Goal: Task Accomplishment & Management: Manage account settings

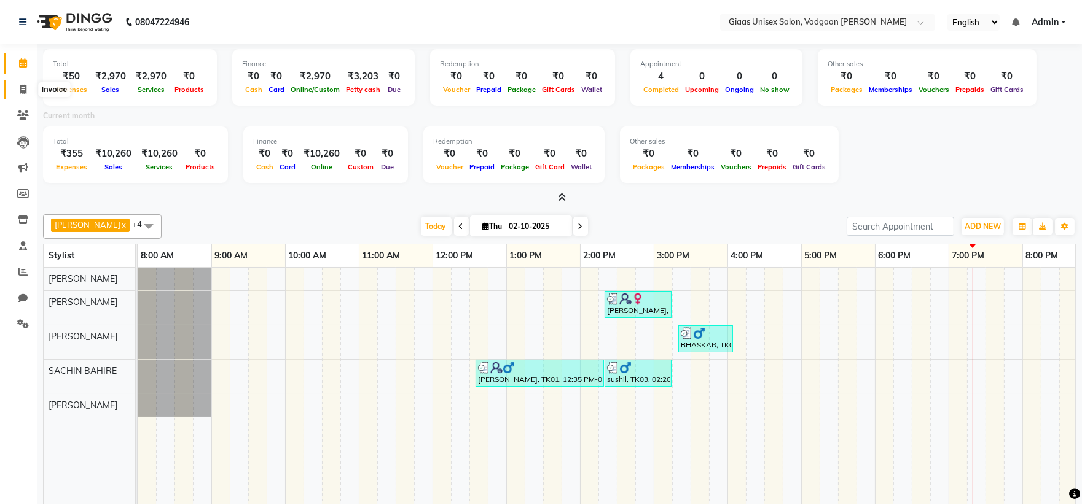
click at [23, 94] on icon at bounding box center [23, 89] width 7 height 9
select select "service"
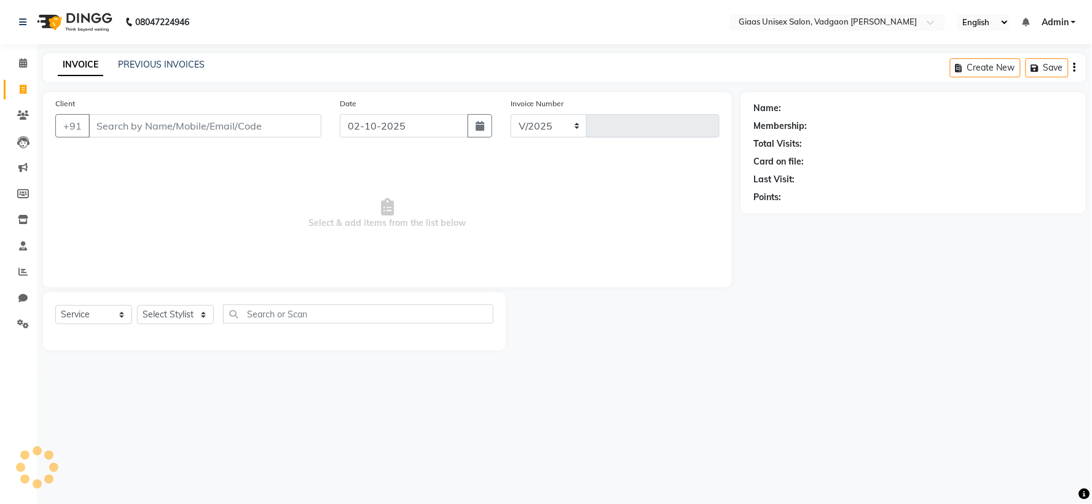
select select "8007"
type input "2171"
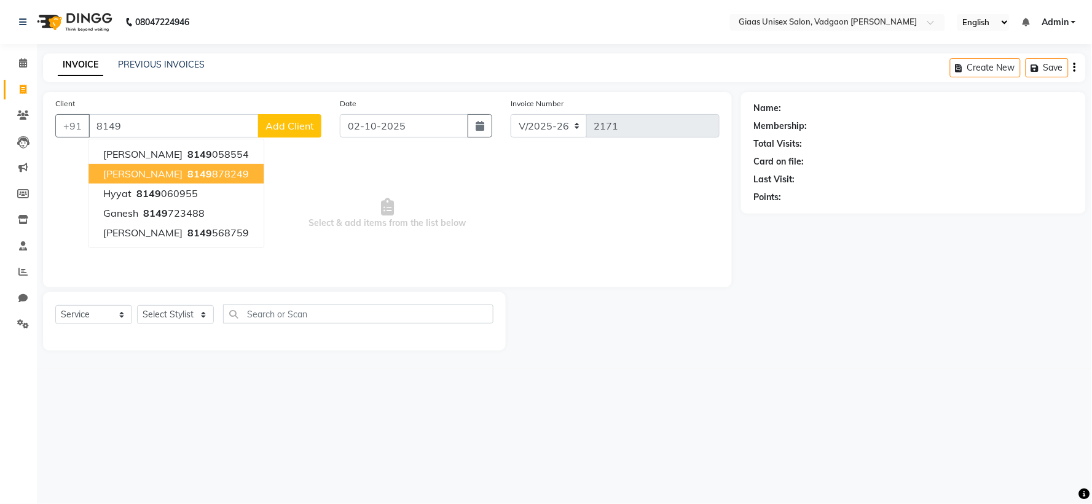
click at [187, 173] on span "8149" at bounding box center [199, 174] width 25 height 12
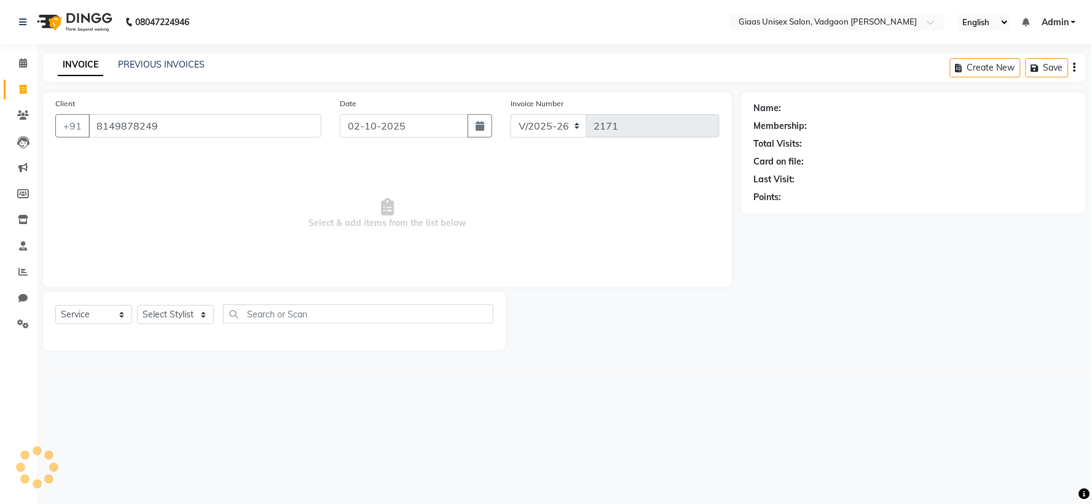
type input "8149878249"
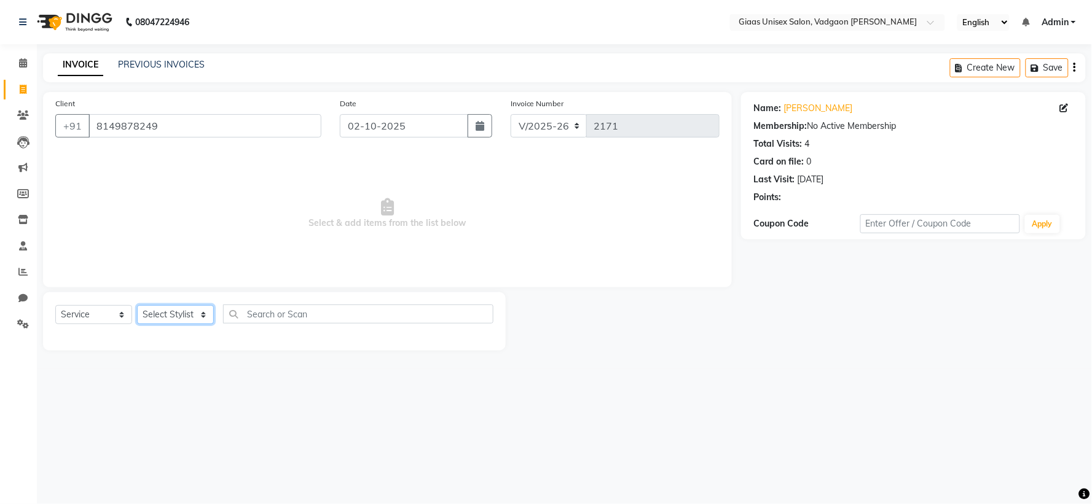
click at [202, 312] on select "Select Stylist [PERSON_NAME] [PERSON_NAME] [PERSON_NAME] [PERSON_NAME] [PERSON_…" at bounding box center [175, 314] width 77 height 19
select select "72895"
click at [137, 306] on select "Select Stylist [PERSON_NAME] [PERSON_NAME] [PERSON_NAME] [PERSON_NAME] [PERSON_…" at bounding box center [175, 314] width 77 height 19
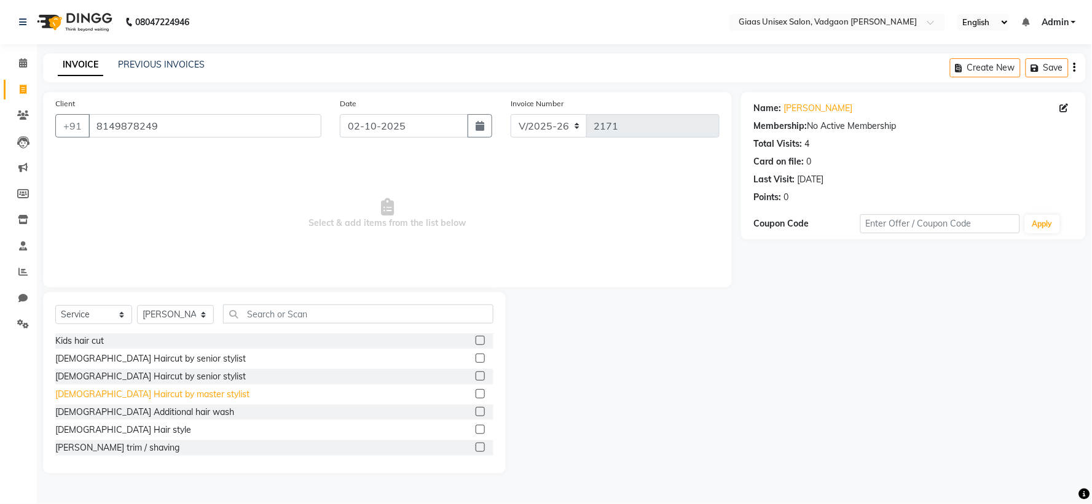
click at [151, 394] on div "[DEMOGRAPHIC_DATA] Haircut by master stylist" at bounding box center [152, 394] width 194 height 13
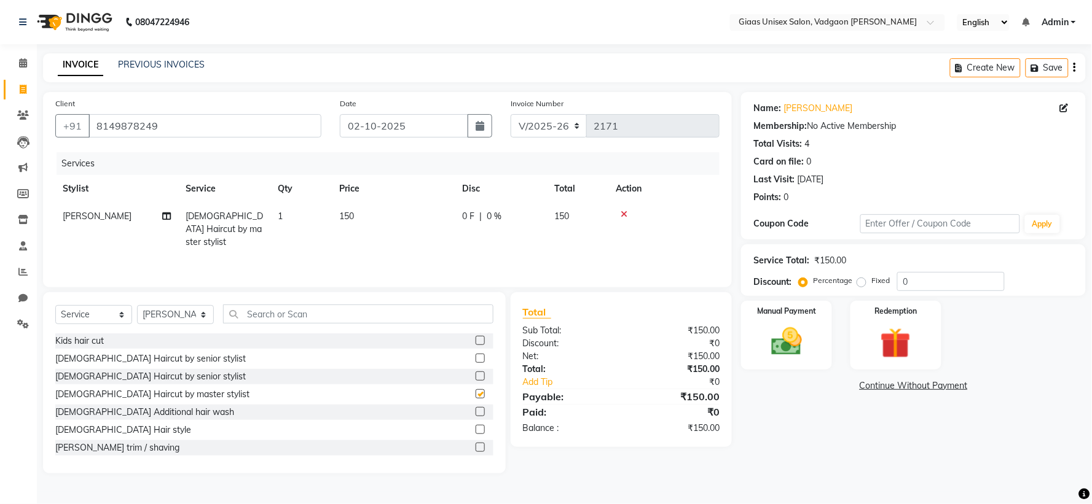
checkbox input "false"
drag, startPoint x: 123, startPoint y: 444, endPoint x: 379, endPoint y: 446, distance: 255.6
click at [123, 445] on div "[PERSON_NAME] trim / shaving" at bounding box center [117, 448] width 124 height 13
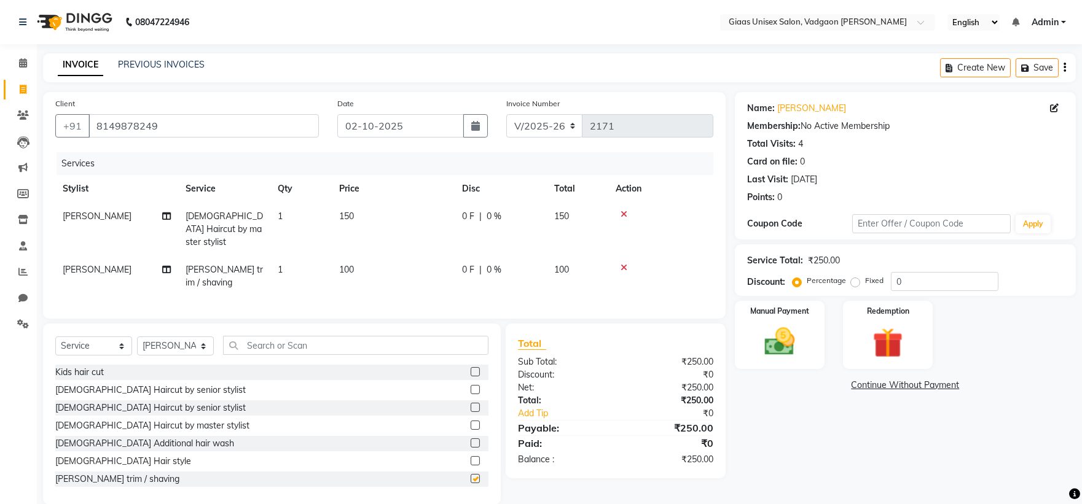
checkbox input "false"
click at [791, 347] on img at bounding box center [779, 342] width 51 height 36
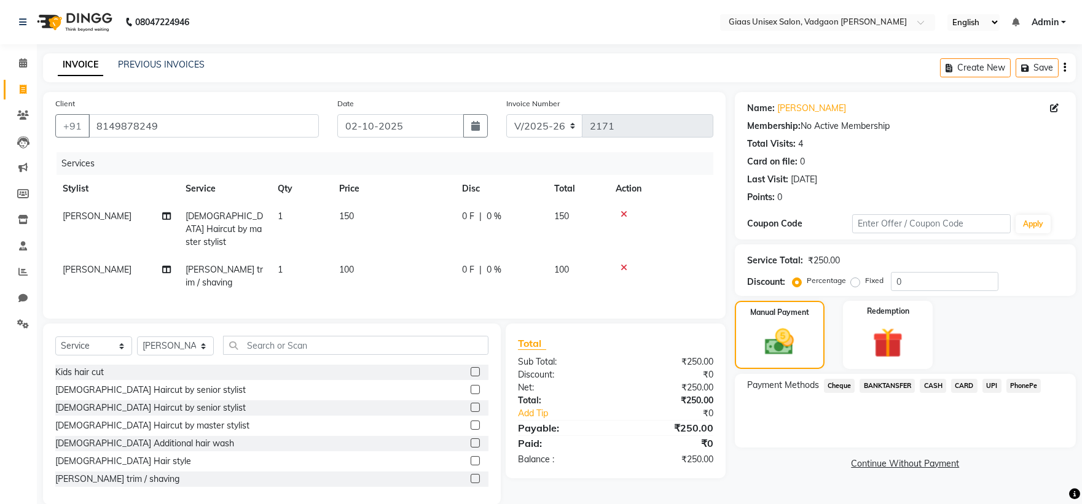
click at [1014, 384] on span "PhonePe" at bounding box center [1023, 386] width 35 height 14
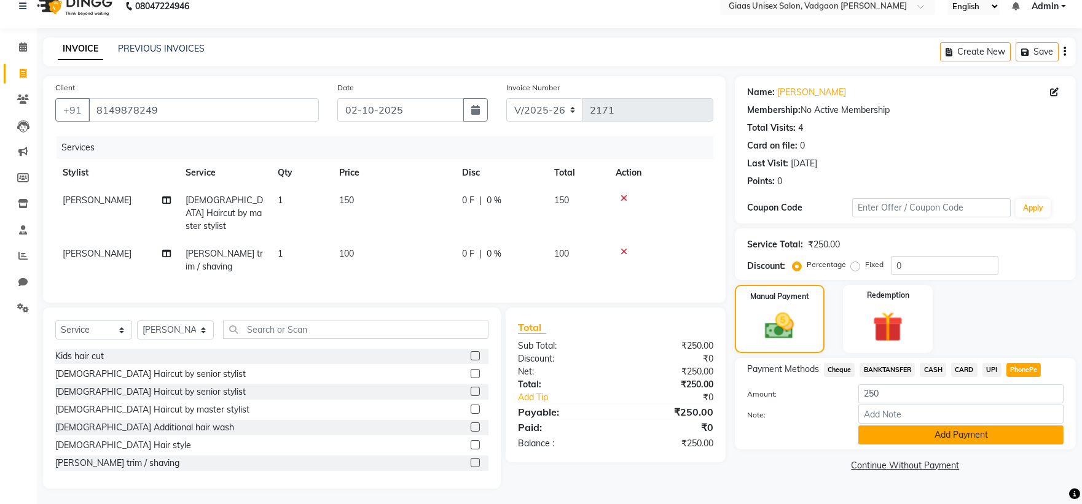
click at [879, 426] on button "Add Payment" at bounding box center [960, 435] width 205 height 19
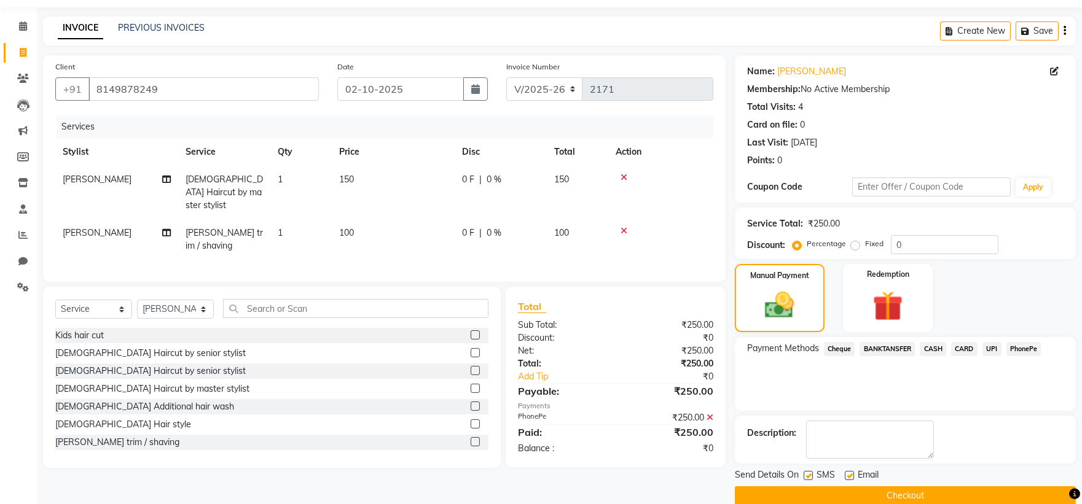
scroll to position [57, 0]
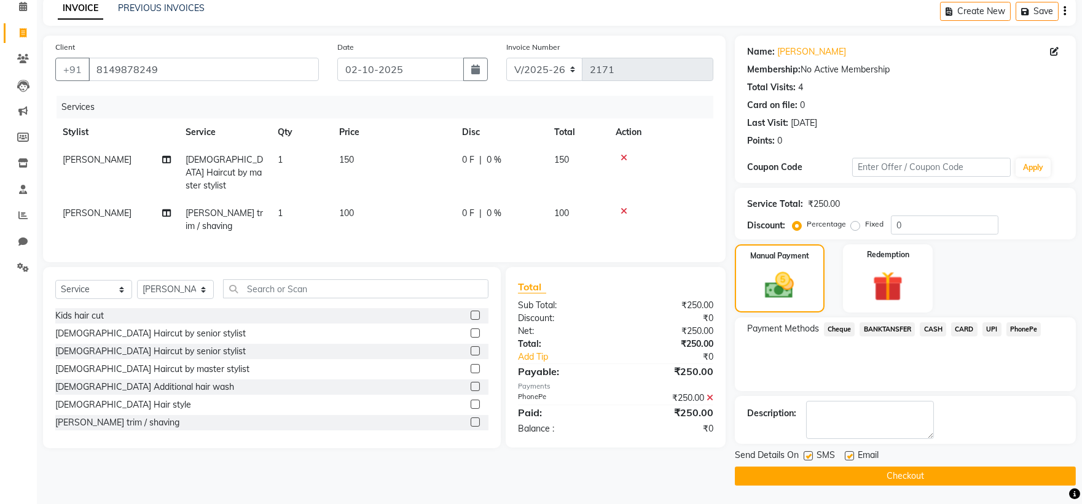
click at [809, 457] on label at bounding box center [808, 456] width 9 height 9
click at [809, 457] on input "checkbox" at bounding box center [808, 457] width 8 height 8
checkbox input "false"
click at [803, 471] on button "Checkout" at bounding box center [905, 476] width 341 height 19
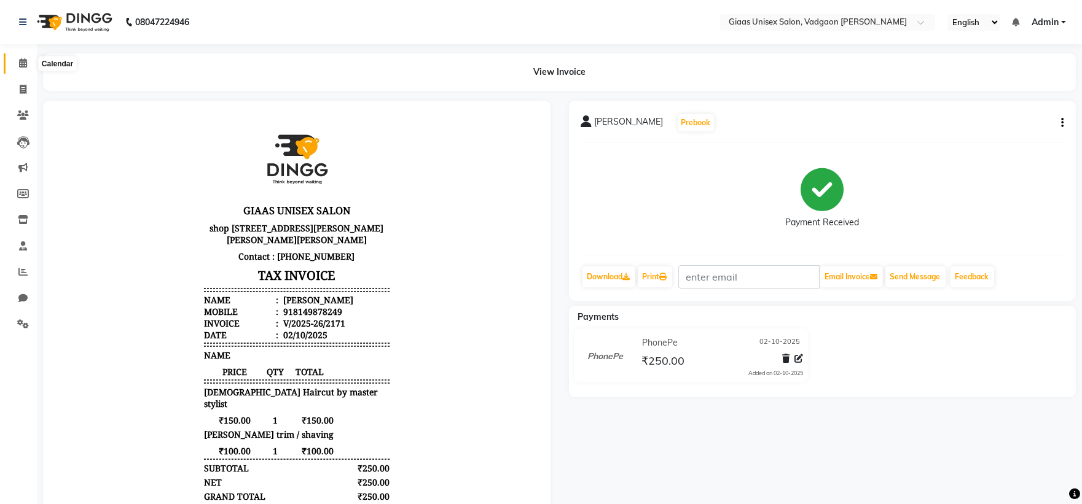
click at [20, 63] on icon at bounding box center [23, 62] width 8 height 9
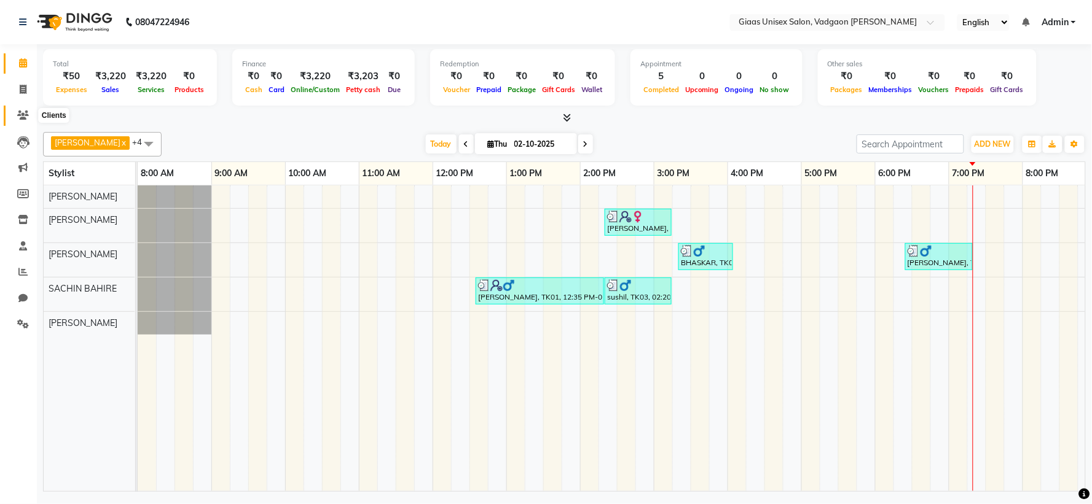
click at [27, 112] on icon at bounding box center [23, 115] width 12 height 9
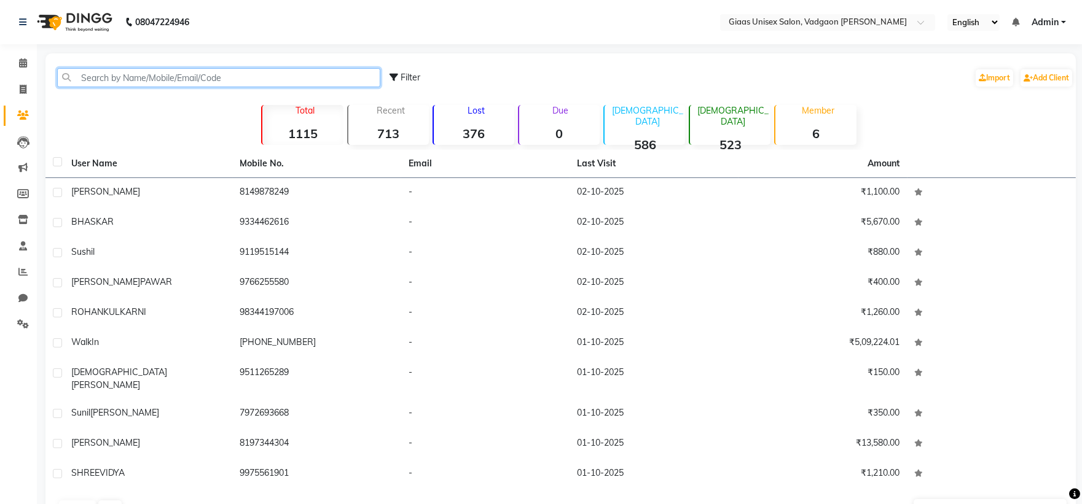
click at [127, 81] on input "text" at bounding box center [218, 77] width 323 height 19
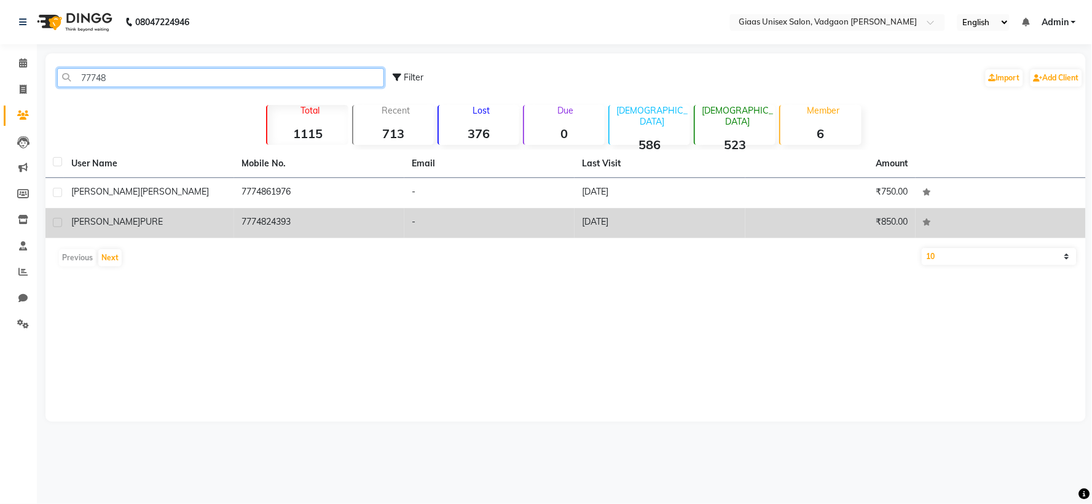
type input "77748"
click at [145, 216] on div "[PERSON_NAME] PURE" at bounding box center [148, 222] width 155 height 13
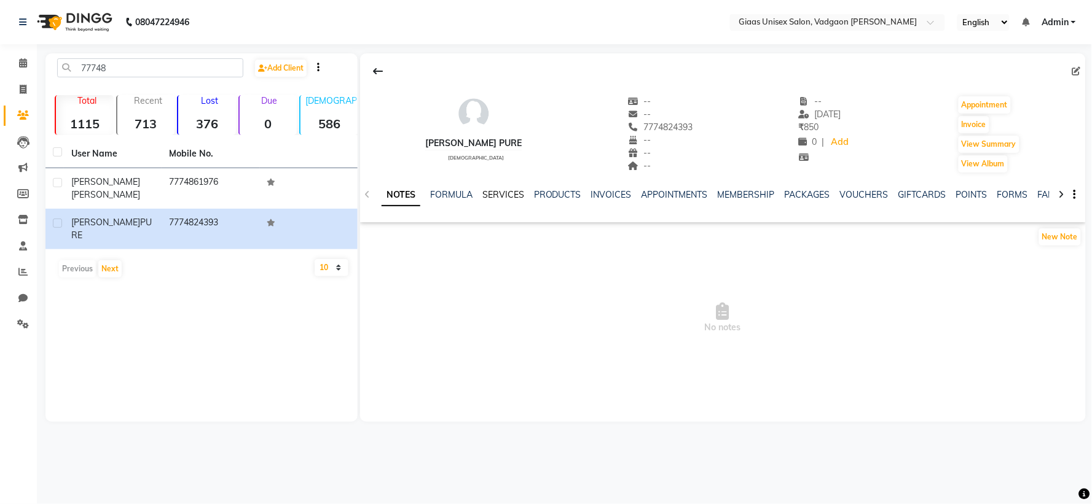
click at [498, 197] on link "SERVICES" at bounding box center [503, 194] width 42 height 11
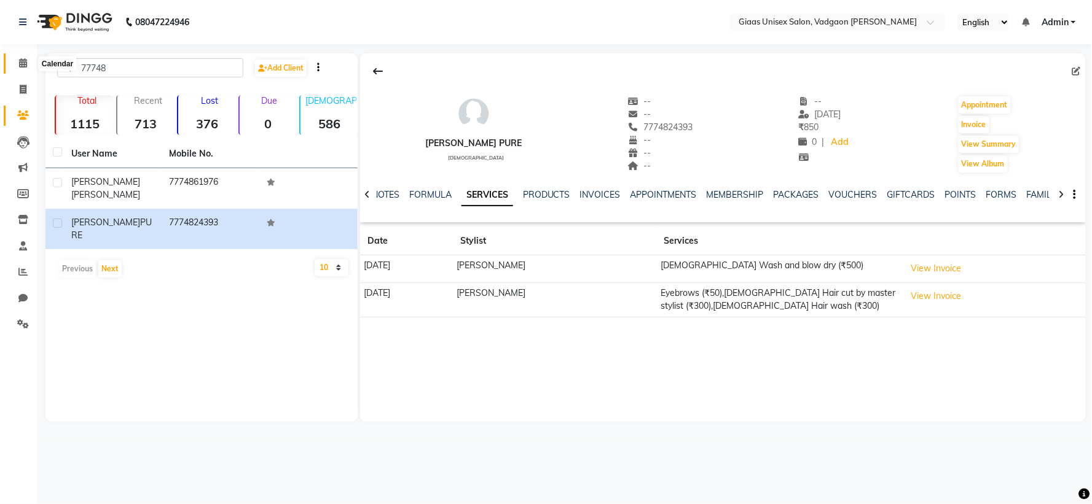
click at [22, 68] on icon at bounding box center [23, 62] width 8 height 9
